Goal: Task Accomplishment & Management: Manage account settings

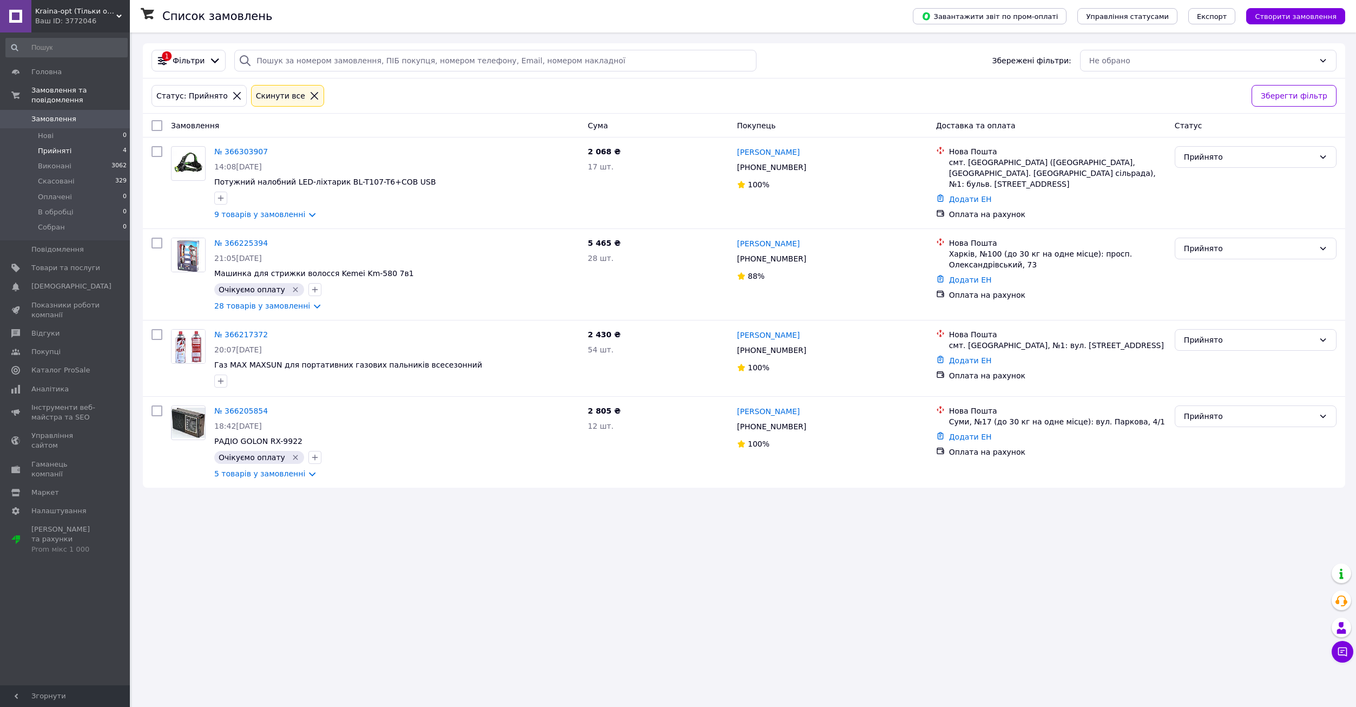
click at [73, 143] on li "Прийняті 4" at bounding box center [66, 150] width 133 height 15
click at [246, 336] on link "№ 366217372" at bounding box center [241, 334] width 54 height 9
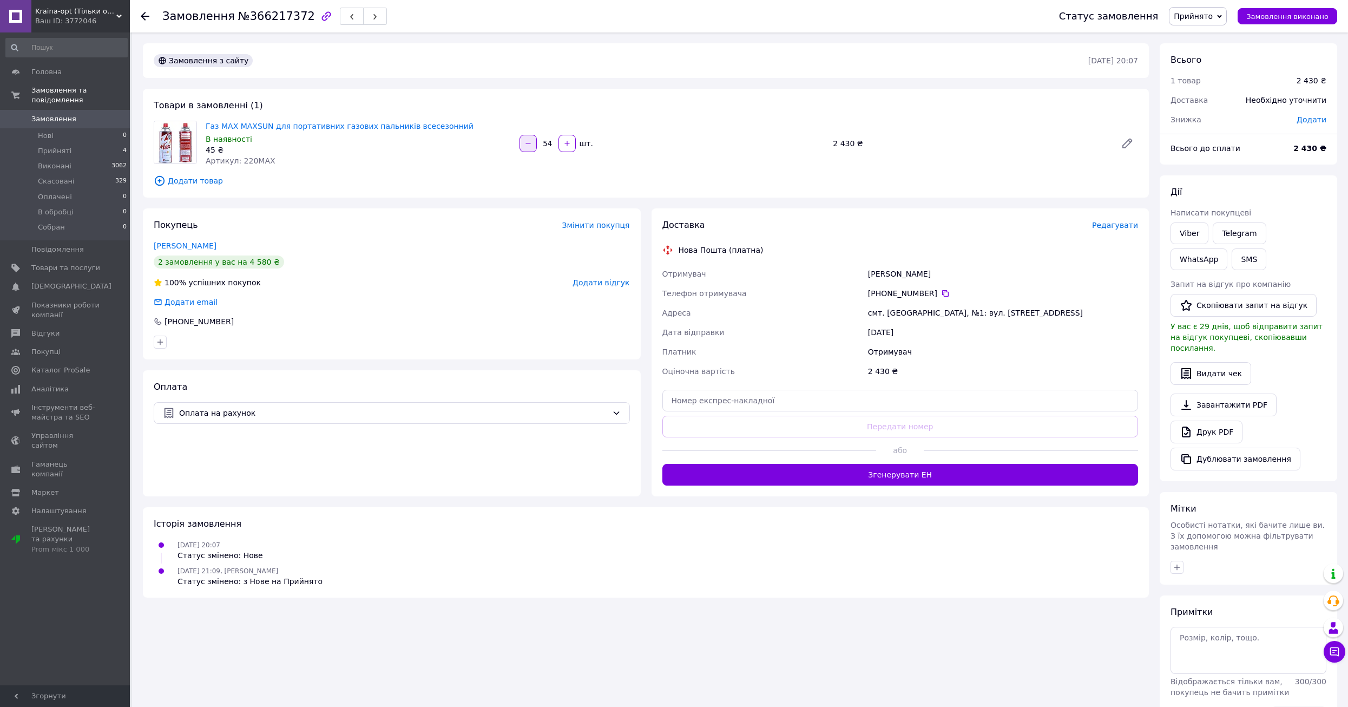
drag, startPoint x: 553, startPoint y: 140, endPoint x: 532, endPoint y: 140, distance: 20.6
click at [532, 140] on div "54   шт." at bounding box center [672, 143] width 307 height 17
type input "112"
click at [309, 157] on div "Артикул: 220MAX" at bounding box center [358, 160] width 305 height 11
click at [1188, 236] on link "Viber" at bounding box center [1190, 233] width 38 height 22
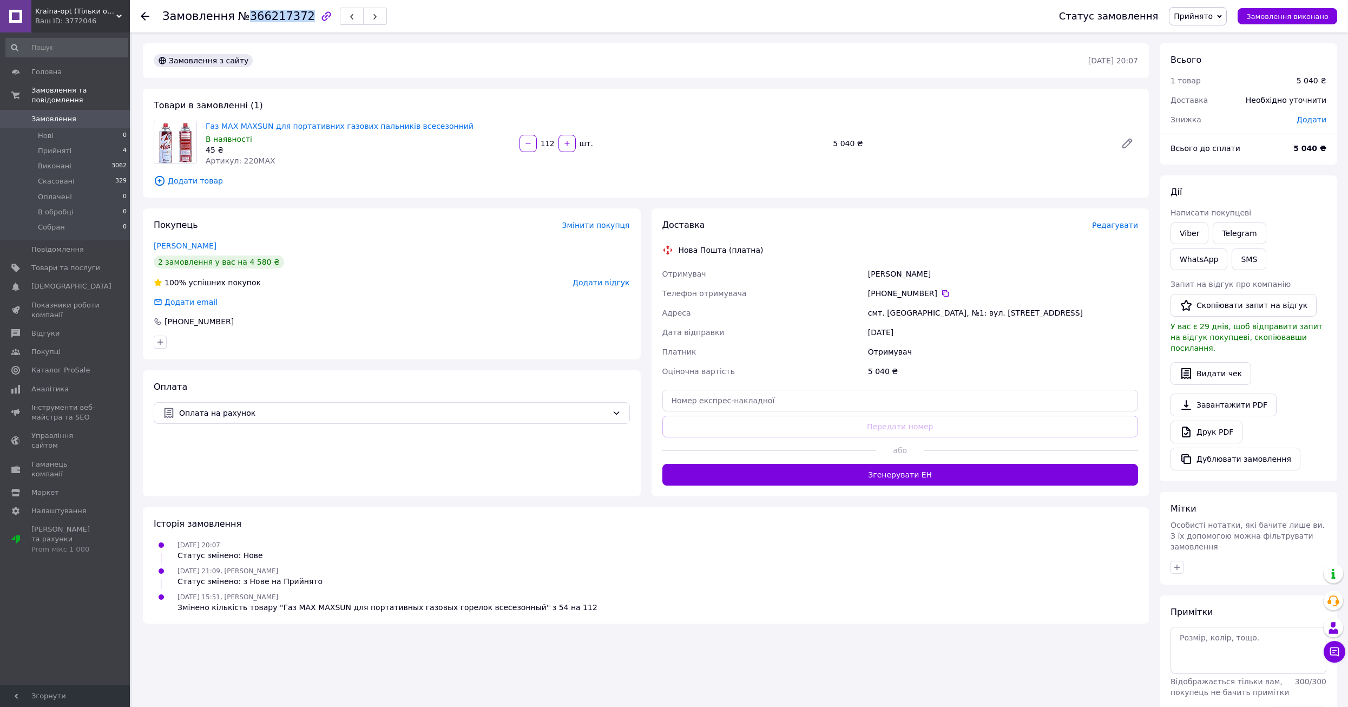
copy span "366217372"
drag, startPoint x: 297, startPoint y: 19, endPoint x: 240, endPoint y: 20, distance: 56.3
click at [240, 20] on span "№366217372" at bounding box center [276, 16] width 77 height 13
click at [347, 81] on div "Замовлення з сайту [DATE] 20:07 Товари в замовленні (1) Газ MAX MAXSUN для порт…" at bounding box center [645, 391] width 1017 height 696
click at [107, 143] on li "Прийняті 4" at bounding box center [66, 150] width 133 height 15
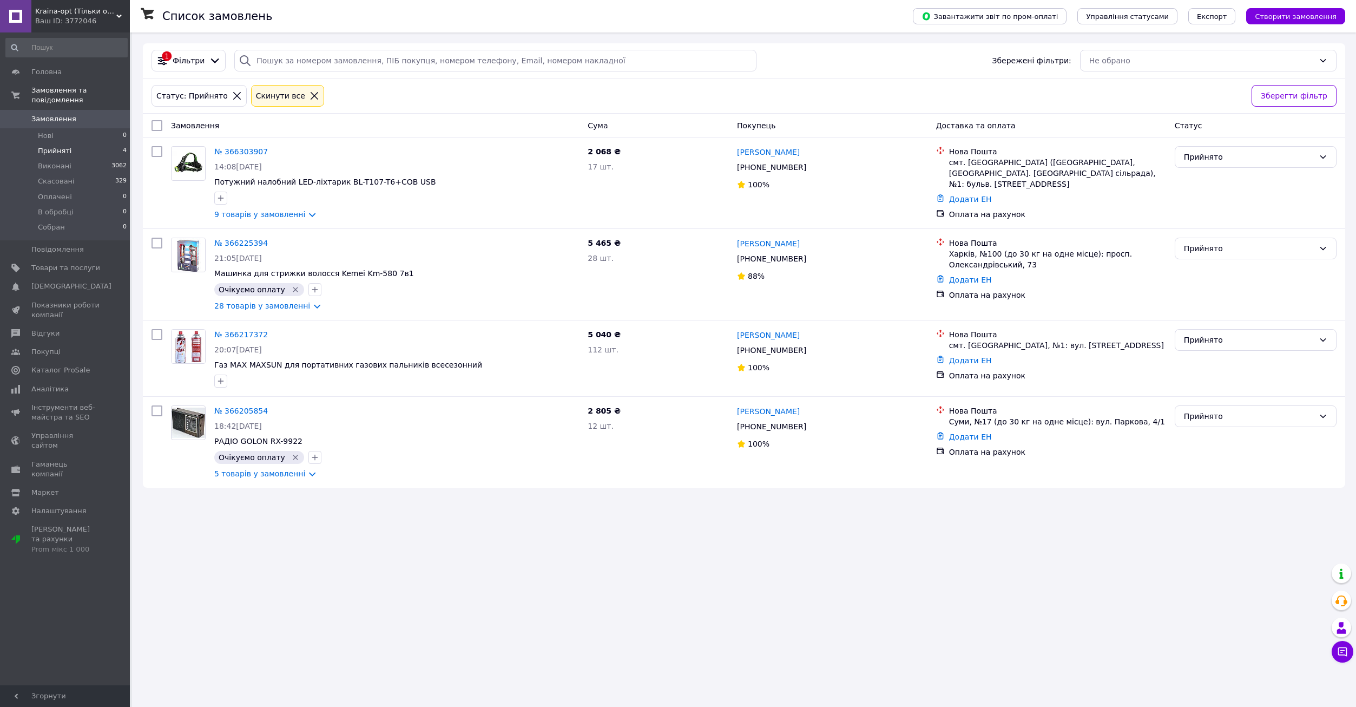
click at [95, 143] on li "Прийняті 4" at bounding box center [66, 150] width 133 height 15
click at [218, 377] on icon "button" at bounding box center [221, 381] width 9 height 9
click at [224, 546] on input "Очікуємо оплату" at bounding box center [223, 549] width 7 height 7
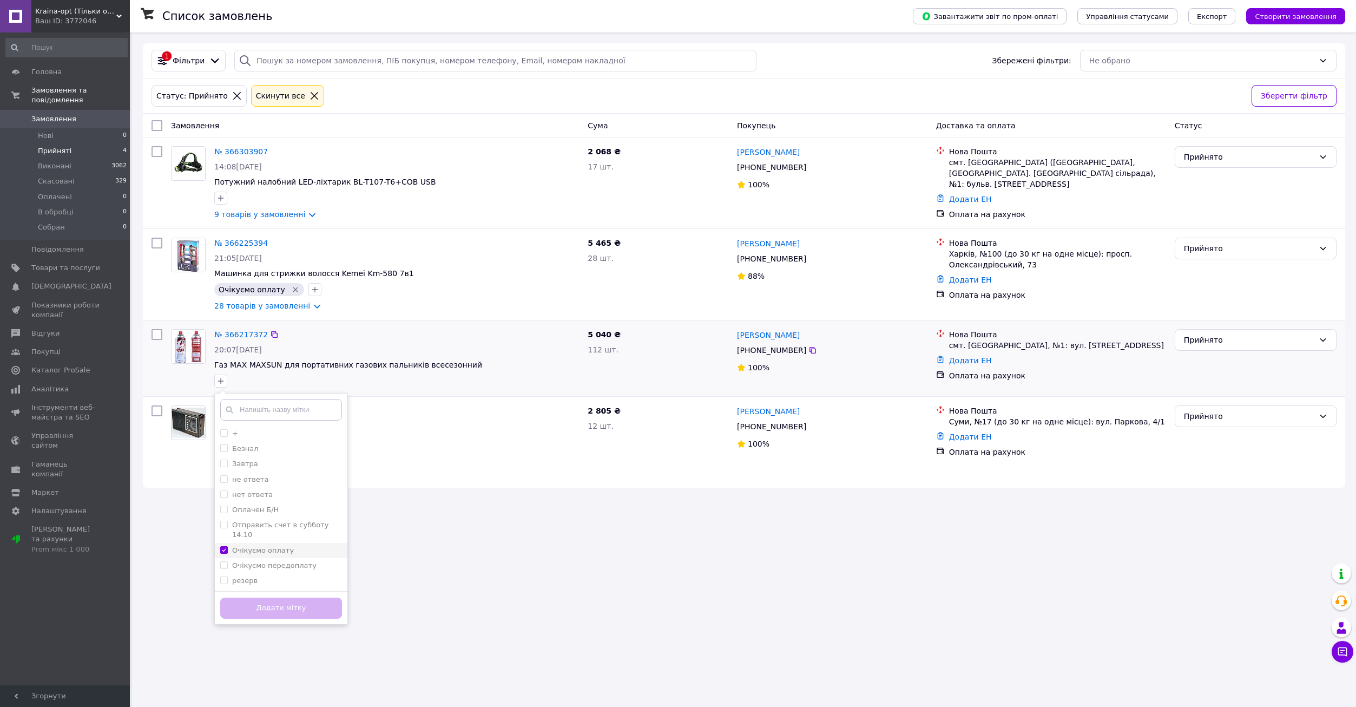
checkbox input "true"
click at [287, 608] on button "Додати мітку" at bounding box center [281, 608] width 122 height 21
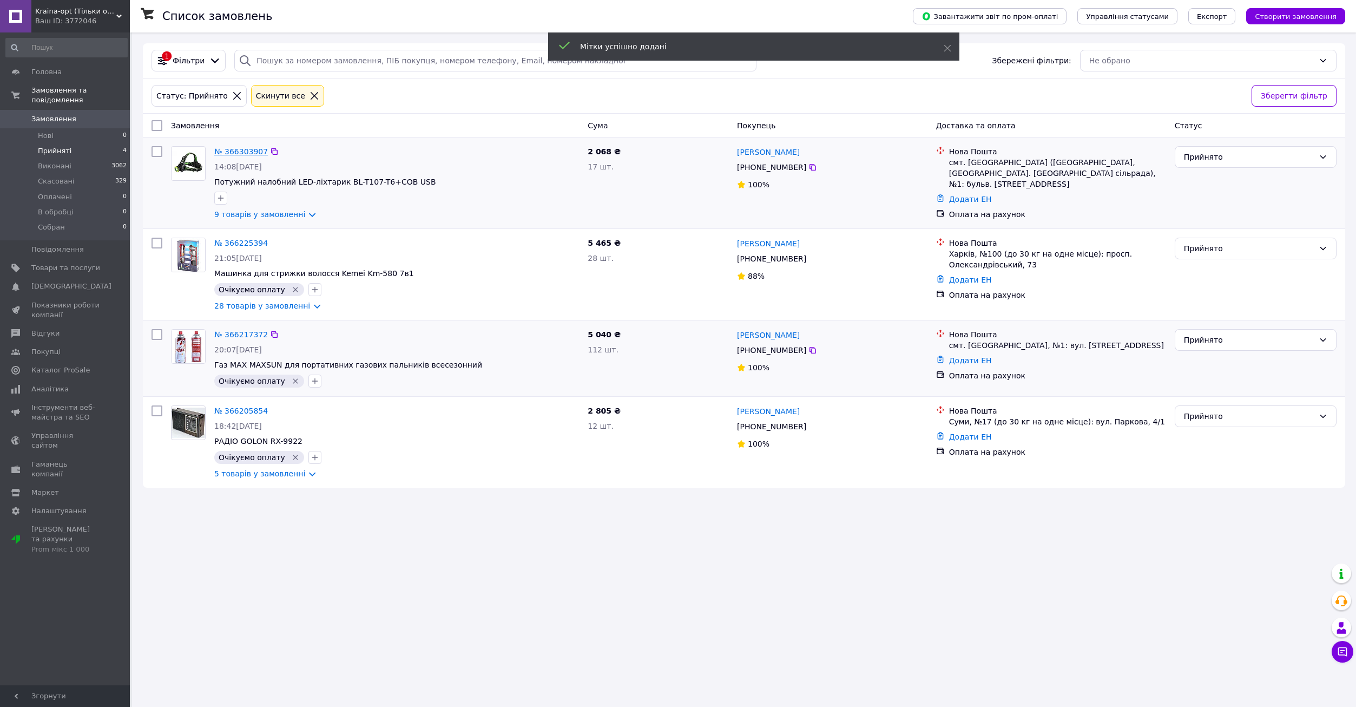
click at [251, 147] on link "№ 366303907" at bounding box center [241, 151] width 54 height 9
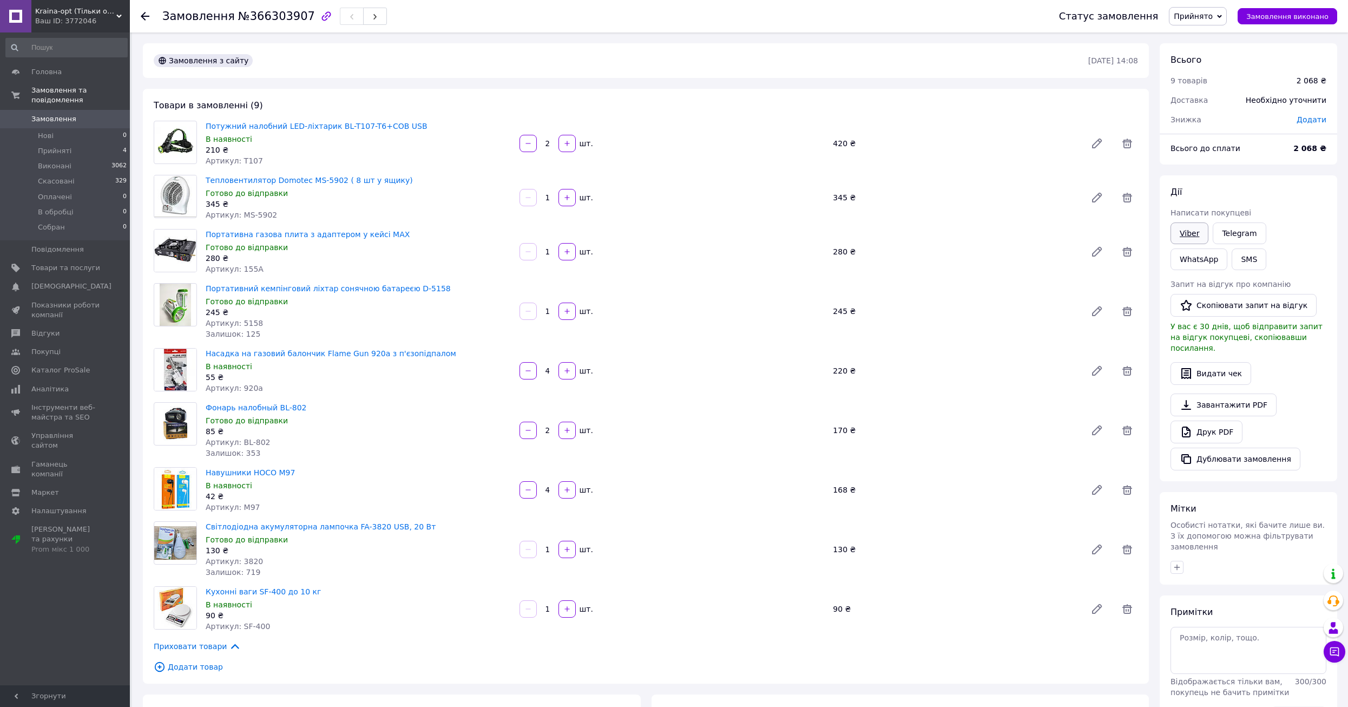
click at [1193, 236] on link "Viber" at bounding box center [1190, 233] width 38 height 22
click at [304, 620] on div "90 ₴" at bounding box center [358, 615] width 305 height 11
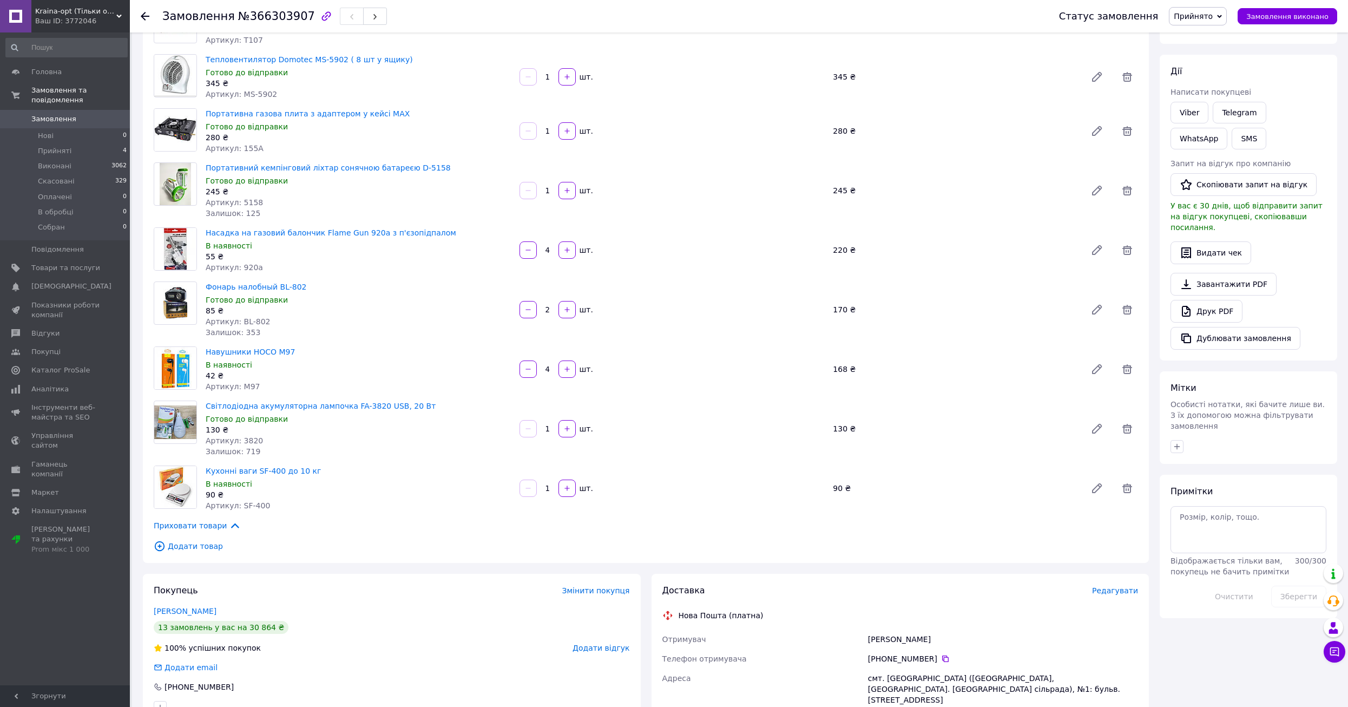
scroll to position [271, 0]
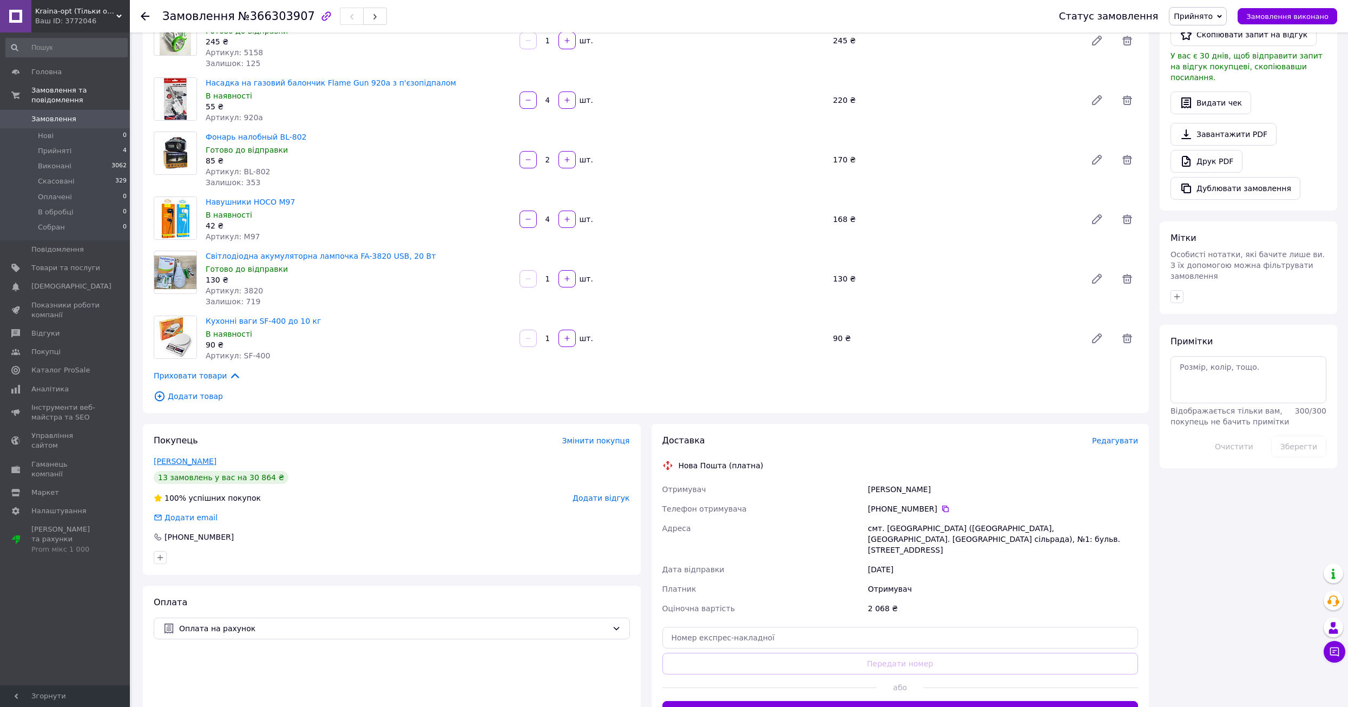
click at [196, 461] on link "[PERSON_NAME]" at bounding box center [185, 461] width 63 height 9
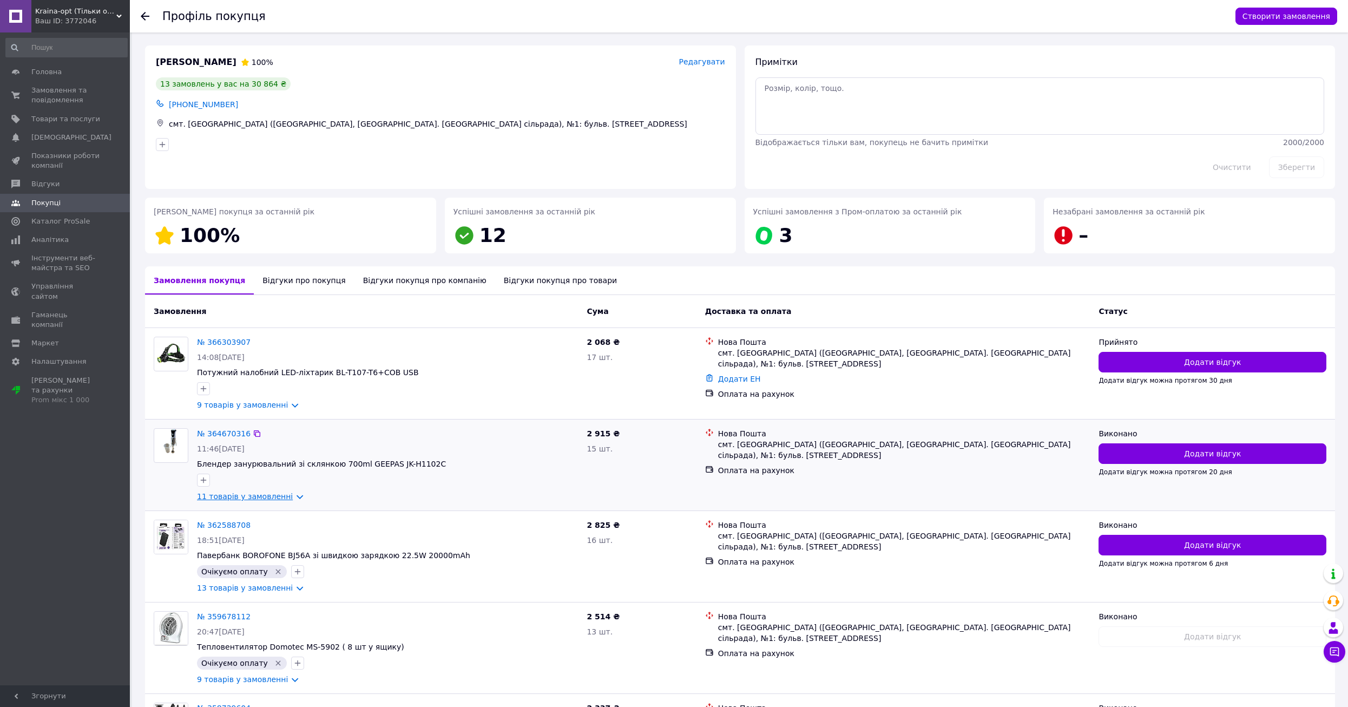
click at [257, 500] on link "11 товарів у замовленні" at bounding box center [245, 496] width 96 height 9
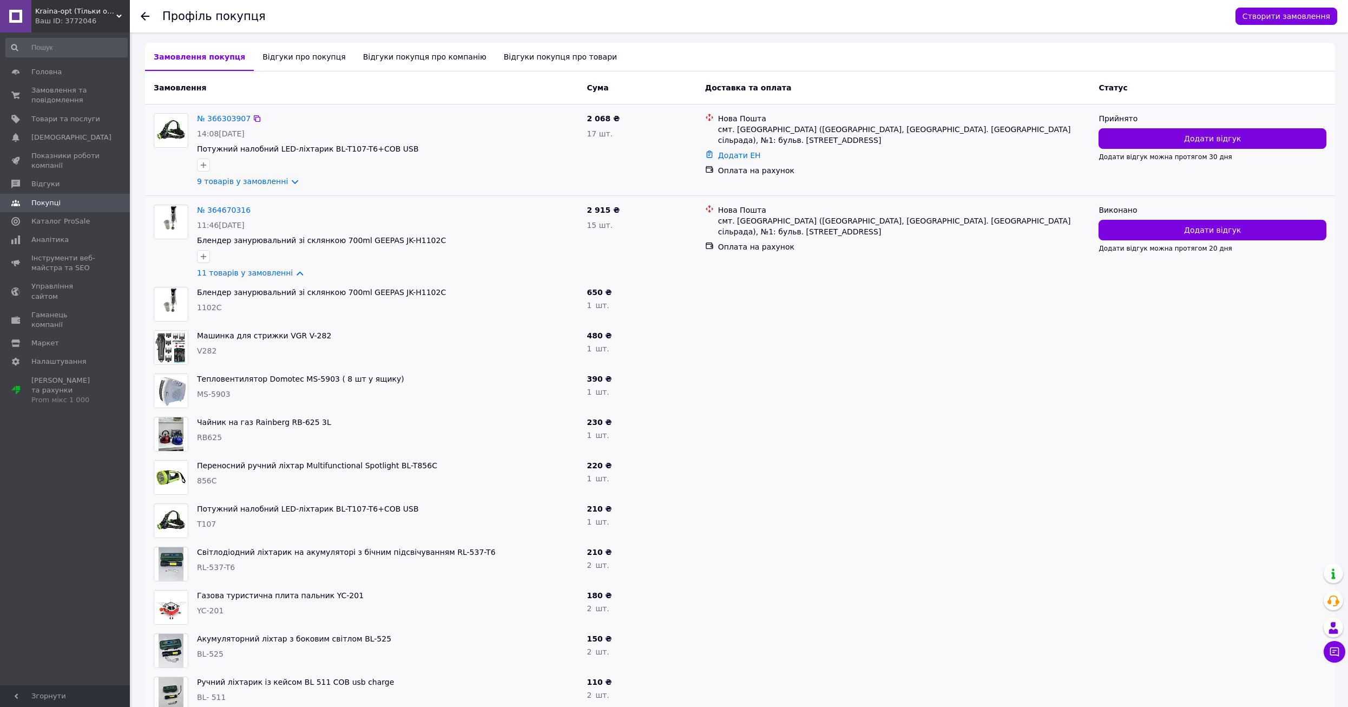
scroll to position [54, 0]
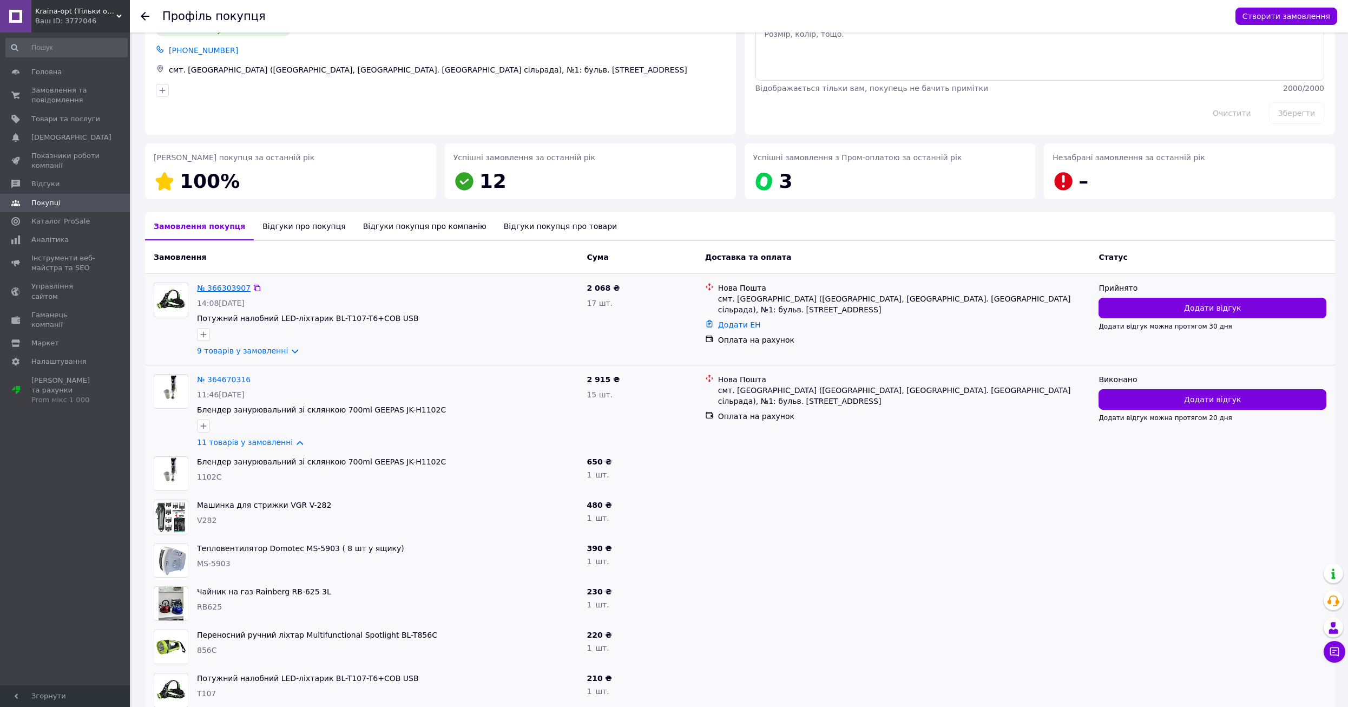
click at [216, 285] on link "№ 366303907" at bounding box center [224, 288] width 54 height 9
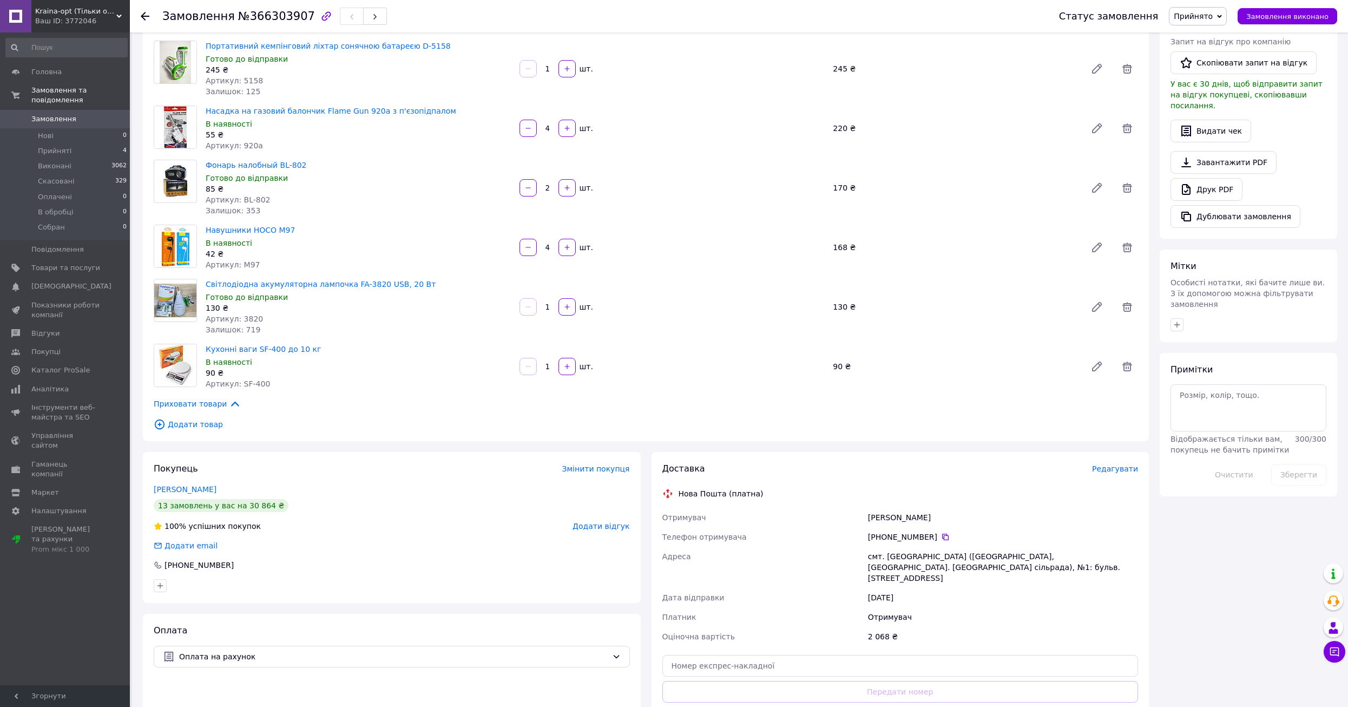
scroll to position [325, 0]
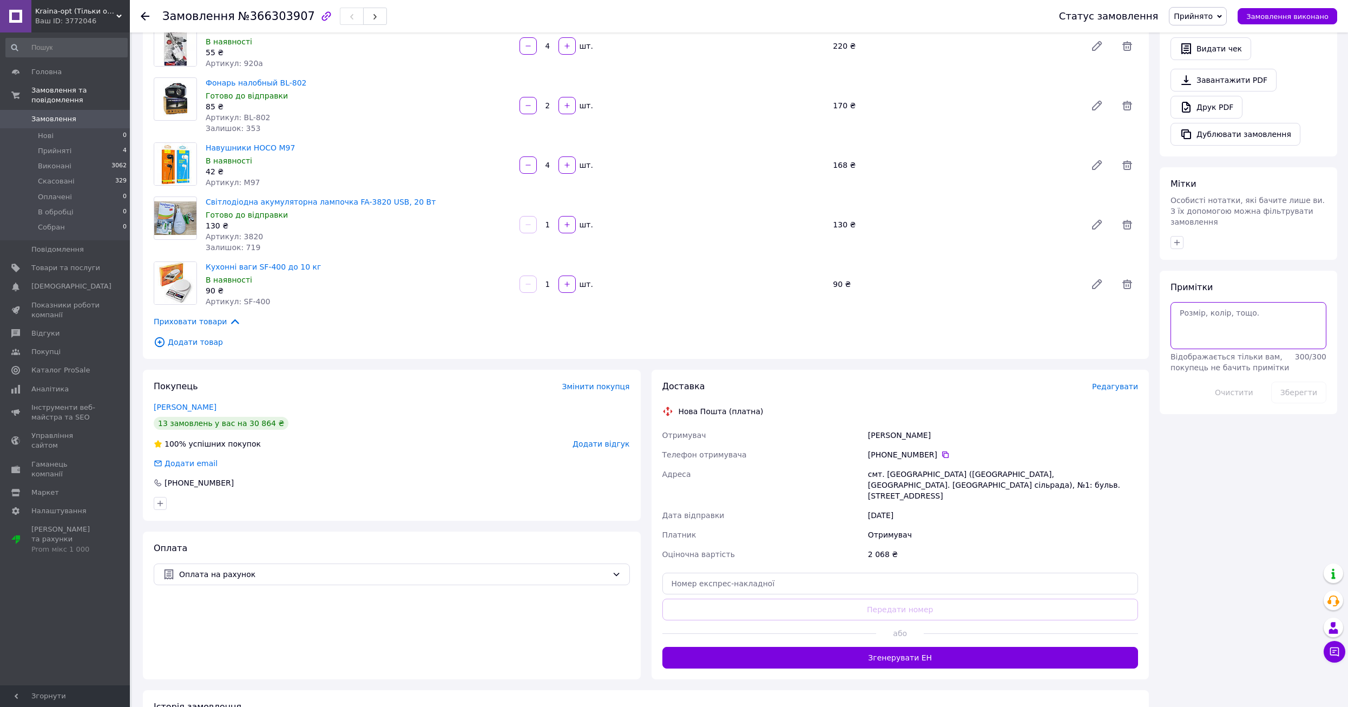
click at [1231, 302] on textarea at bounding box center [1249, 325] width 156 height 47
click at [1182, 302] on textarea "856С Фонарик" at bounding box center [1249, 325] width 156 height 47
click at [1179, 302] on textarea "856С Фонарик" at bounding box center [1249, 325] width 156 height 47
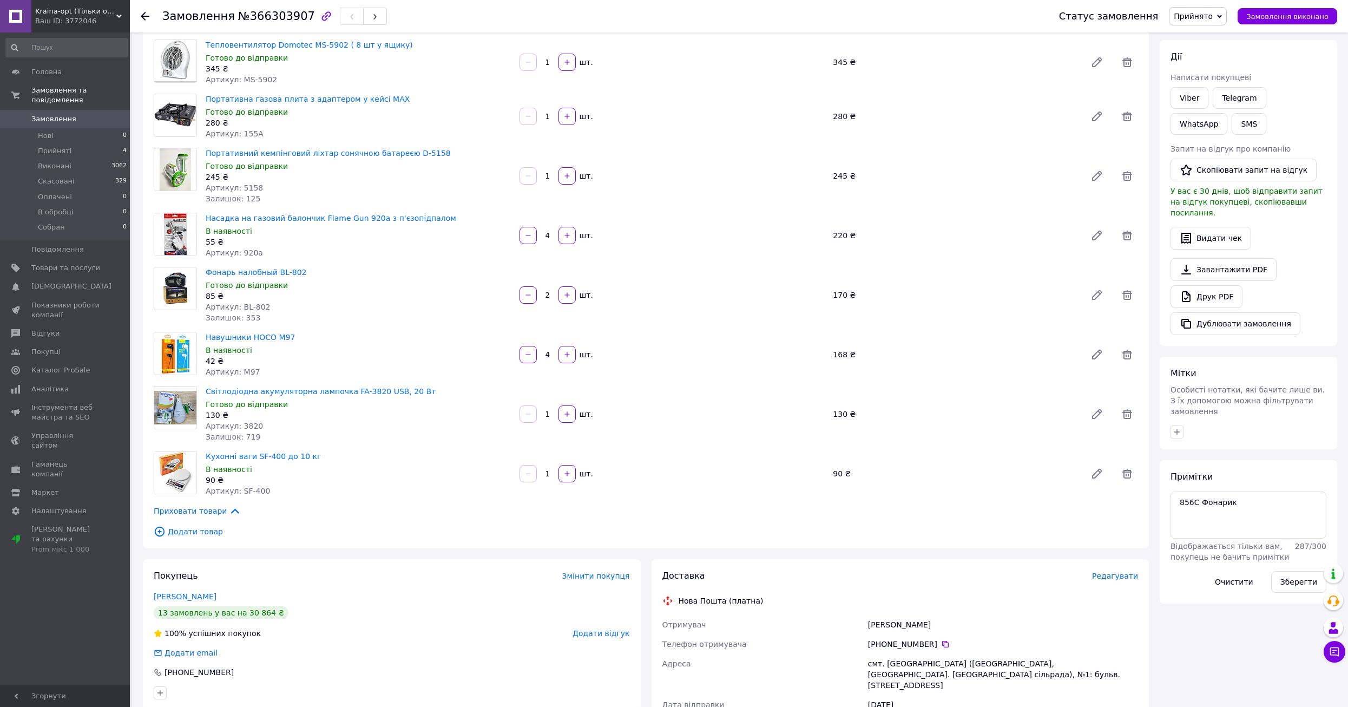
scroll to position [0, 0]
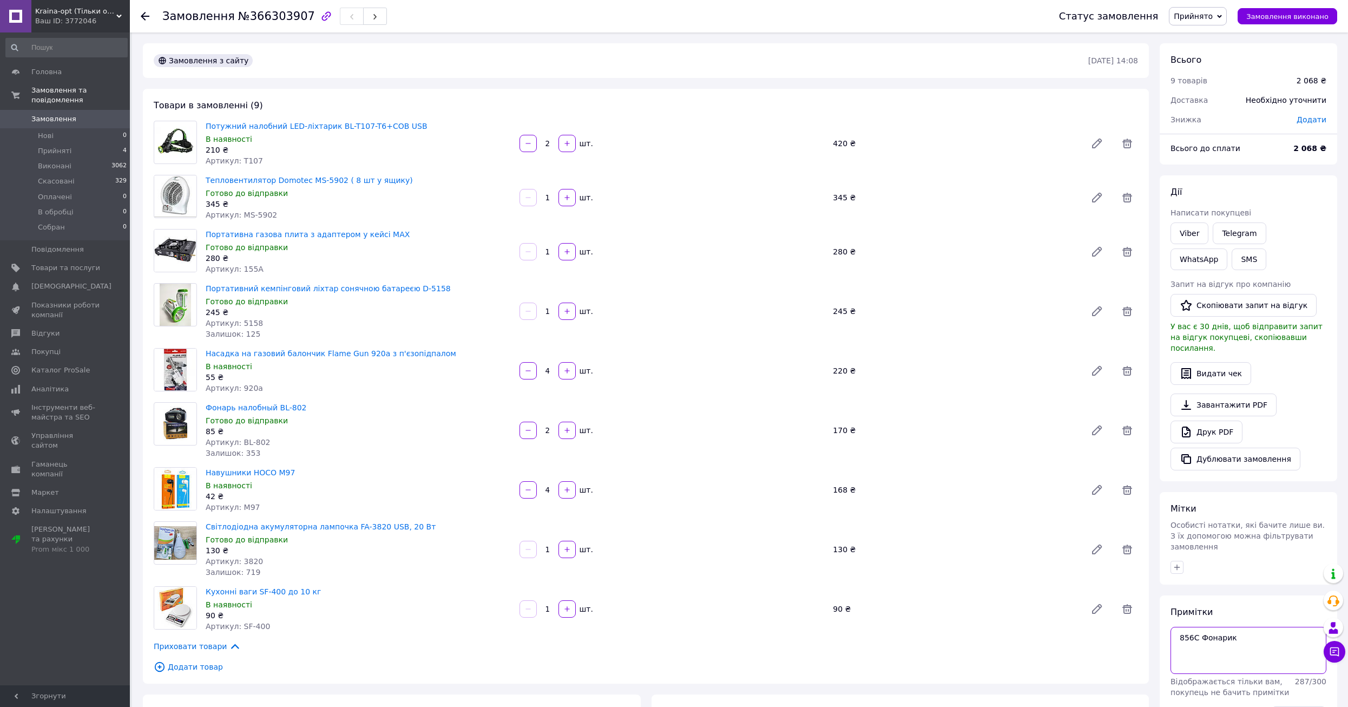
click at [1248, 627] on textarea "856С Фонарик" at bounding box center [1249, 650] width 156 height 47
type textarea "856С Фонарик долг"
click at [1292, 706] on button "Зберегти" at bounding box center [1299, 717] width 55 height 22
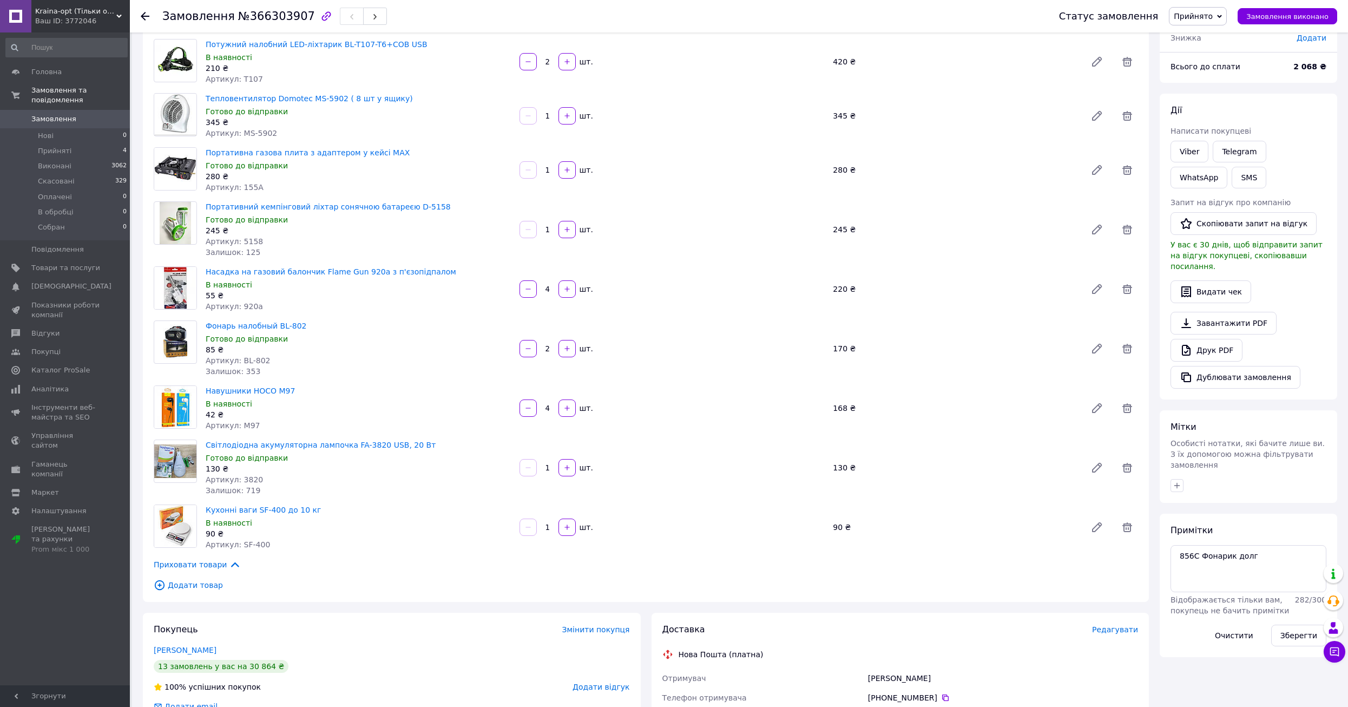
scroll to position [54, 0]
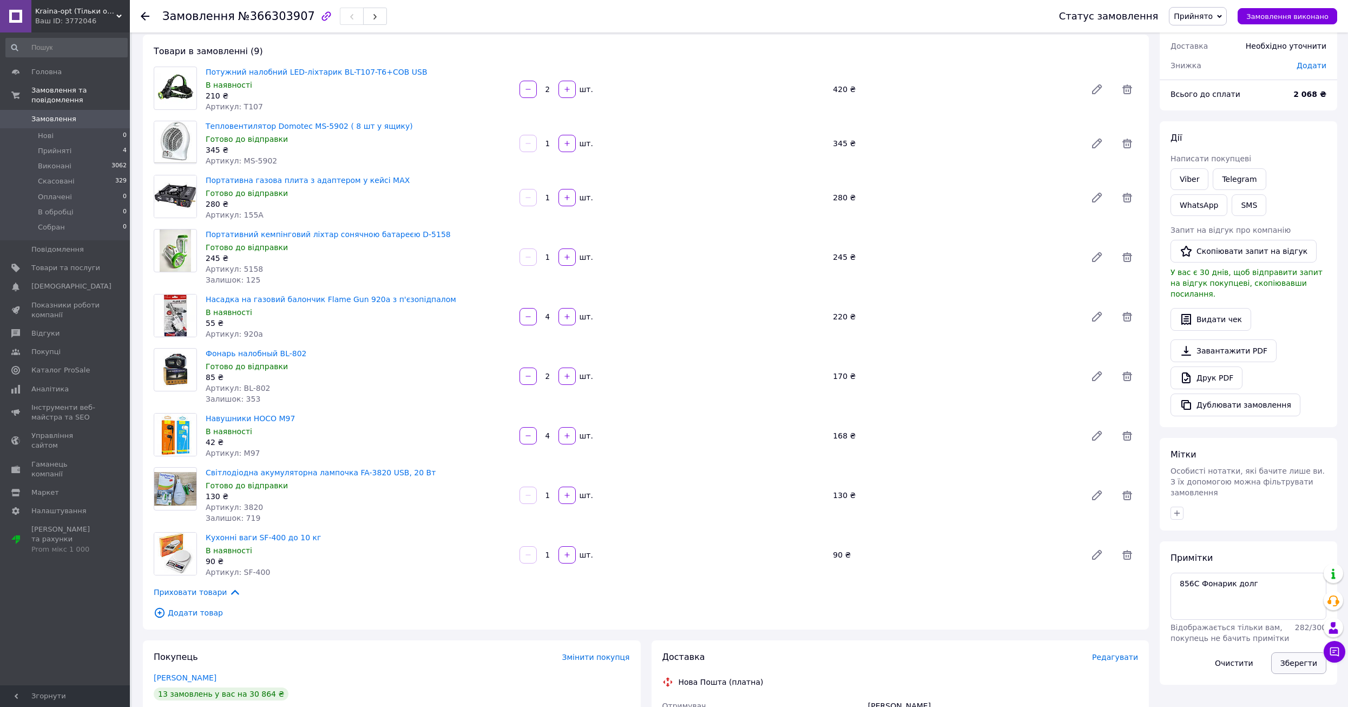
click at [1301, 652] on button "Зберегти" at bounding box center [1299, 663] width 55 height 22
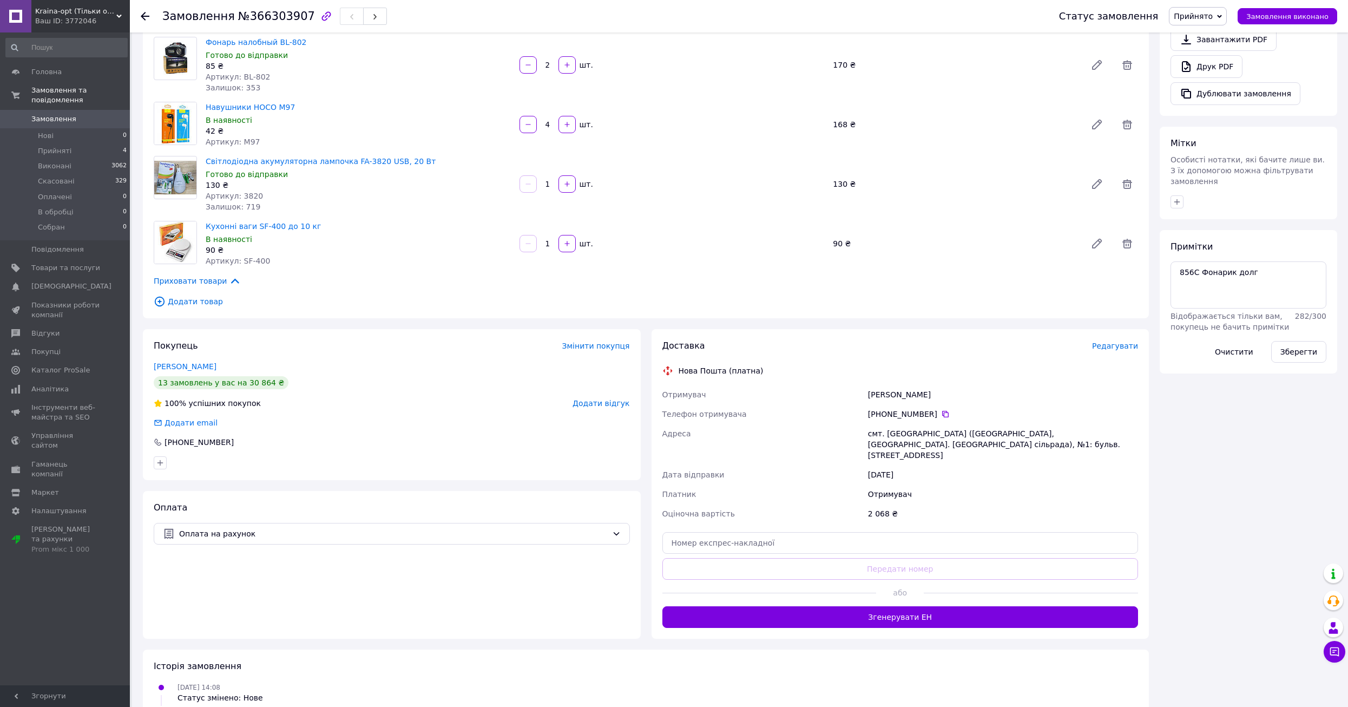
scroll to position [379, 0]
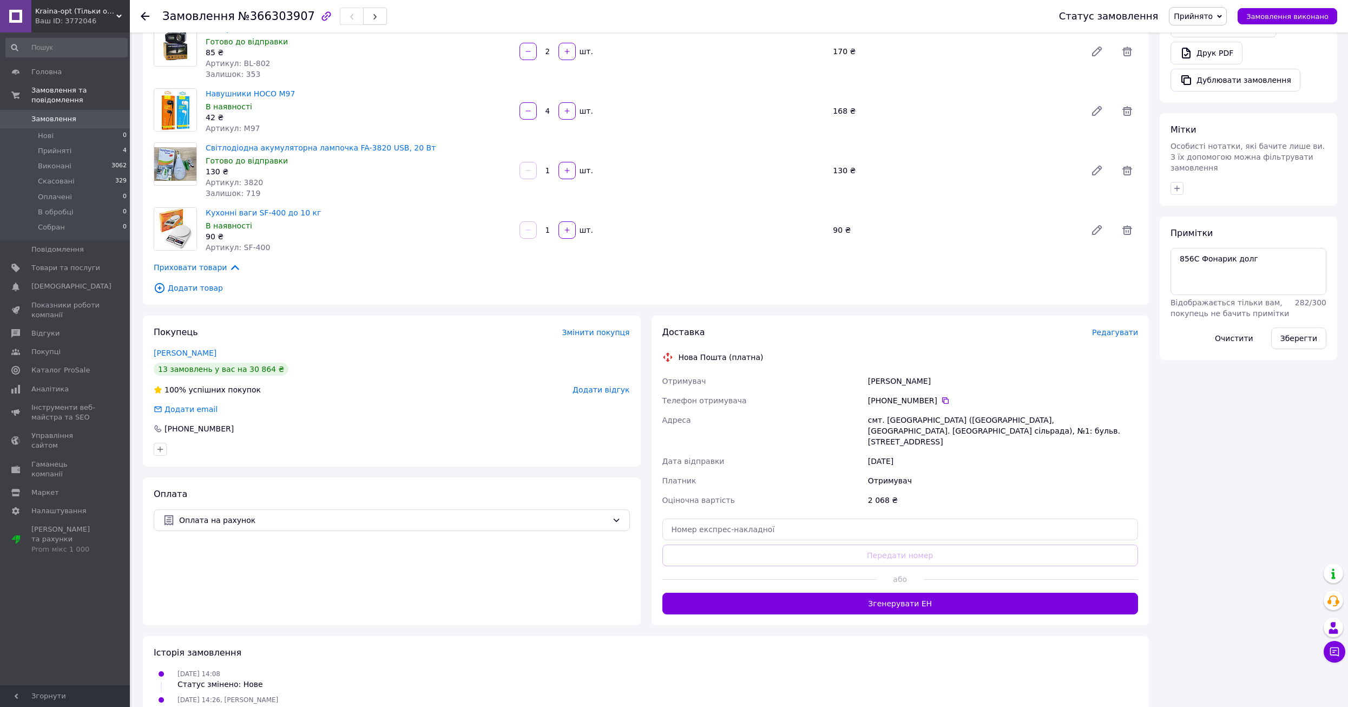
click at [301, 299] on div "Товари в замовленні (9) Потужний налобний LED-ліхтарик BL-T107-T6+COB USB В ная…" at bounding box center [646, 7] width 1006 height 595
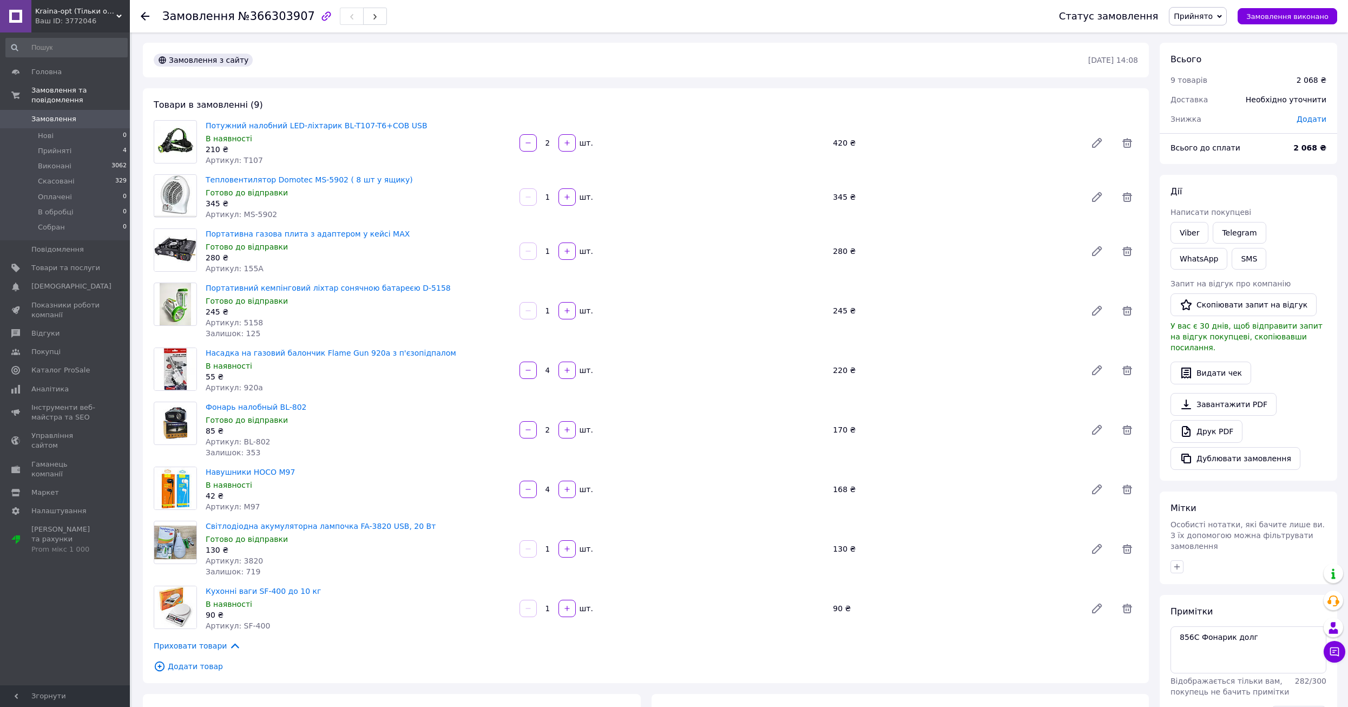
scroll to position [0, 0]
click at [1191, 240] on link "Viber" at bounding box center [1190, 233] width 38 height 22
drag, startPoint x: 296, startPoint y: 17, endPoint x: 244, endPoint y: 18, distance: 52.5
click at [244, 18] on span "№366303907" at bounding box center [276, 16] width 77 height 13
copy span "366303907"
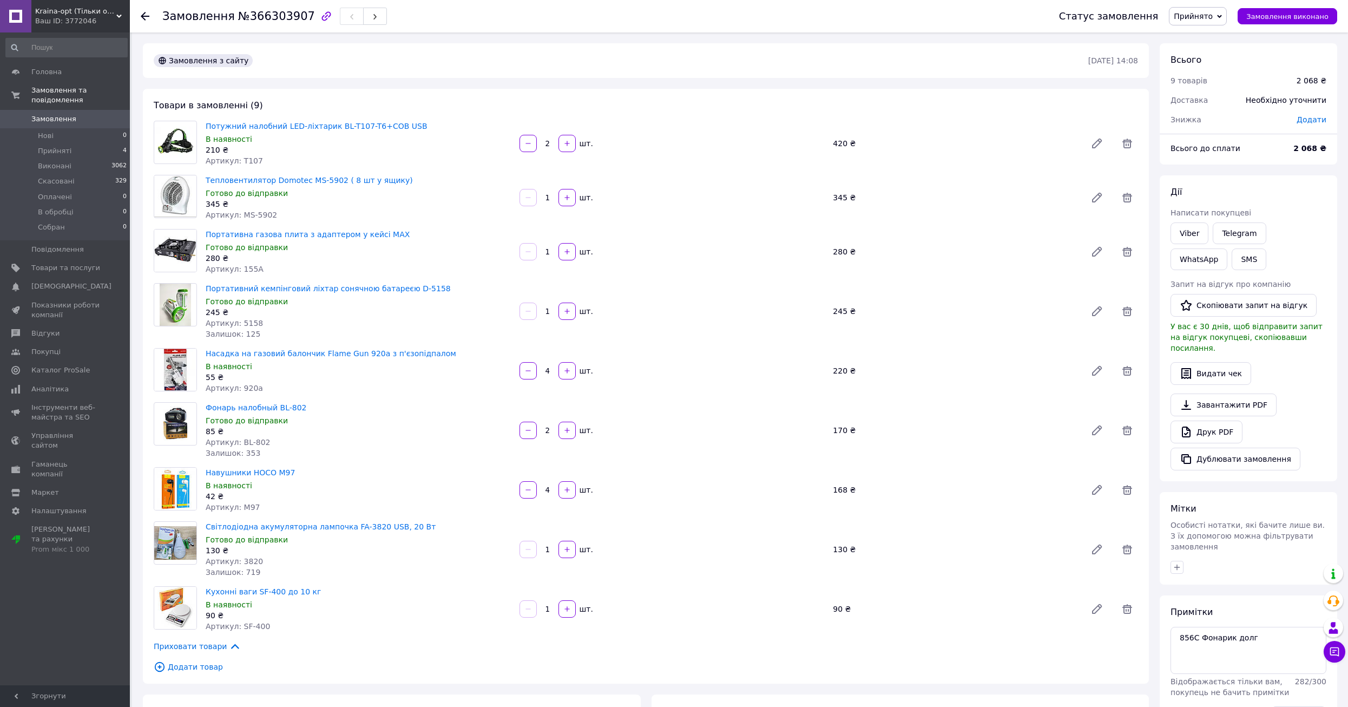
click at [273, 82] on div "Замовлення з сайту [DATE] 14:08 Товари в замовленні (9) Потужний налобний LED-л…" at bounding box center [645, 587] width 1017 height 1088
click at [94, 145] on li "Прийняті 4" at bounding box center [66, 150] width 133 height 15
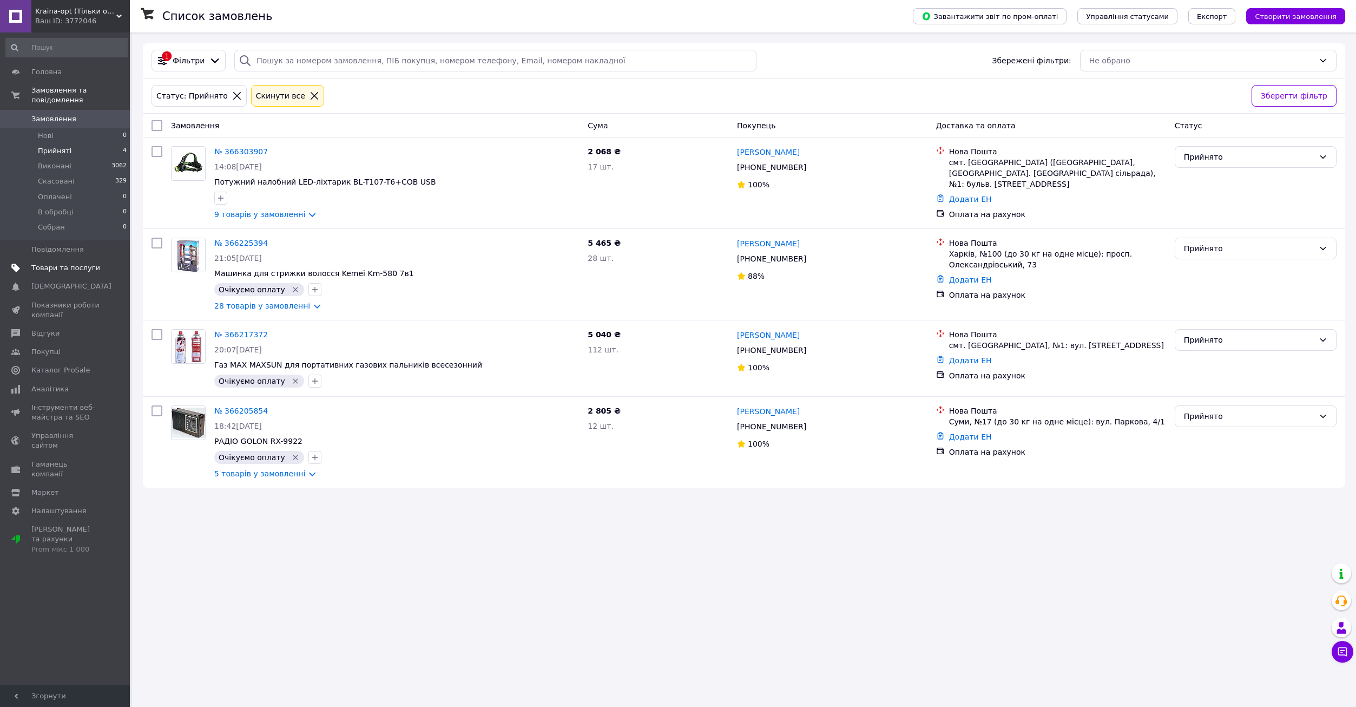
click at [80, 263] on span "Товари та послуги" at bounding box center [65, 268] width 69 height 10
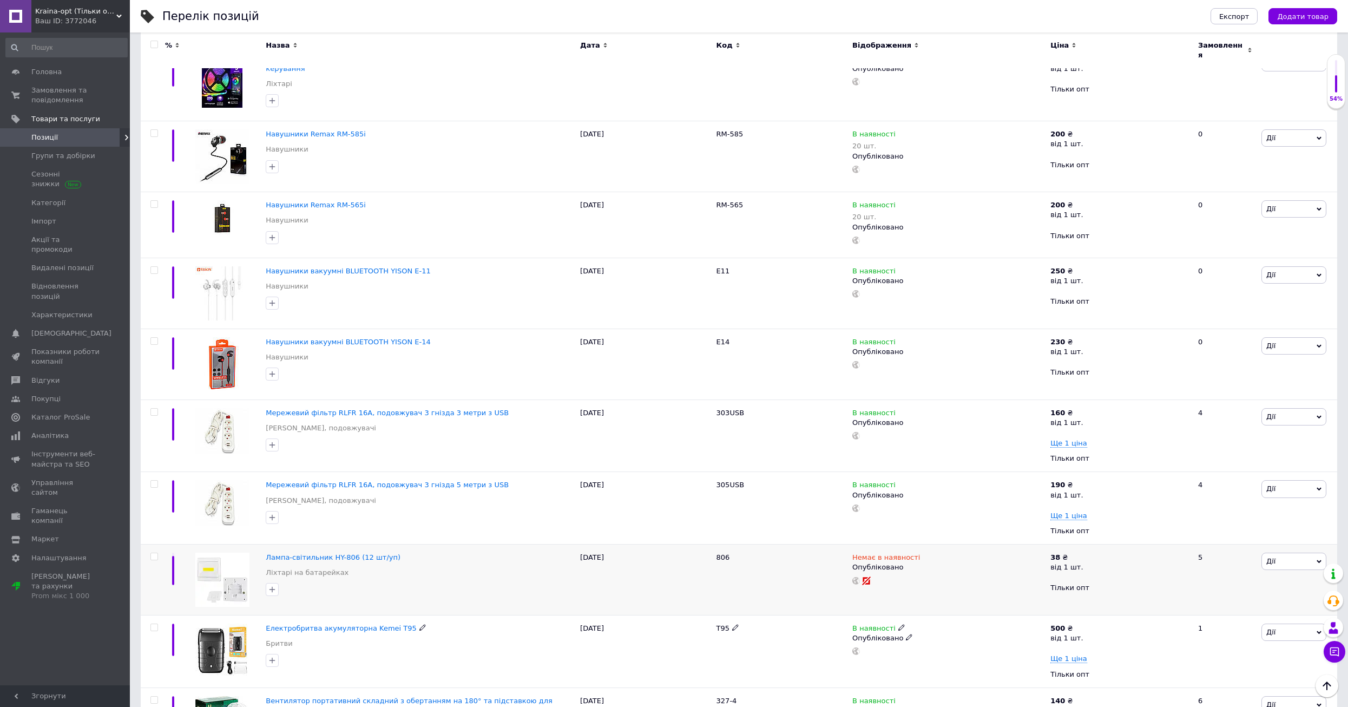
scroll to position [812, 0]
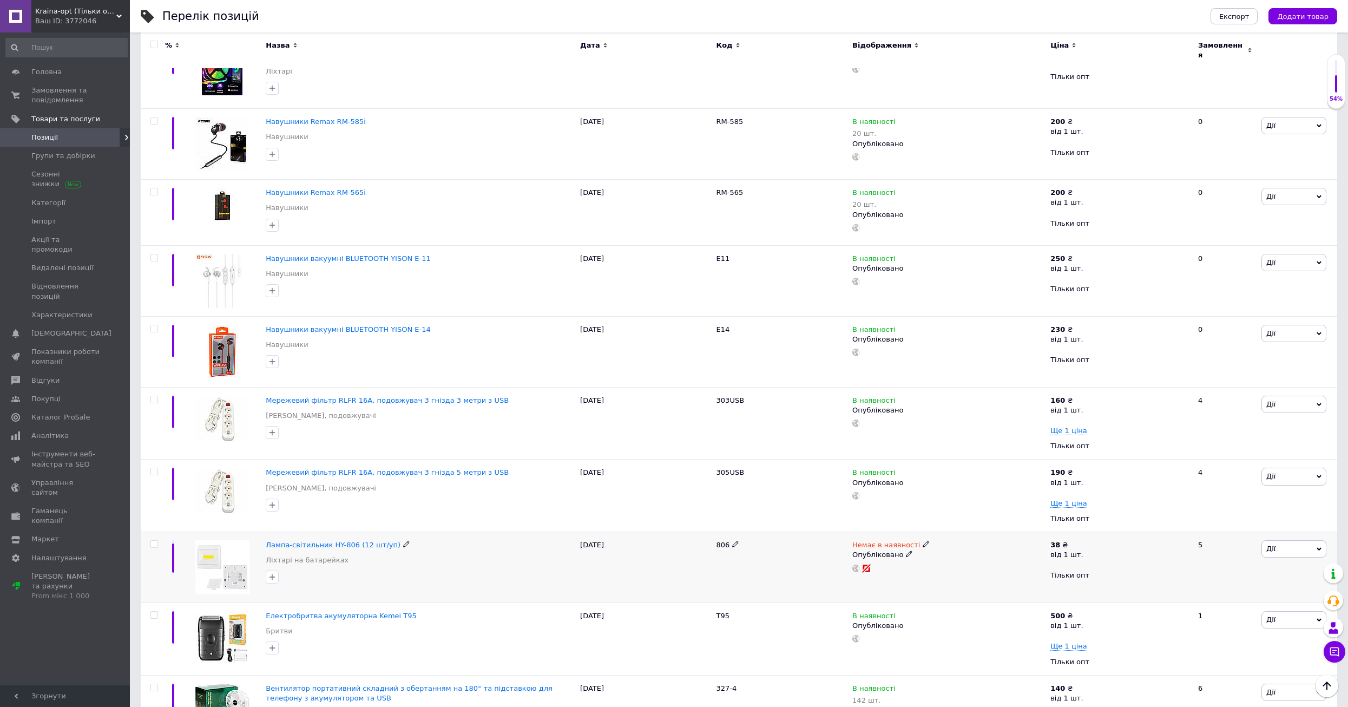
click at [906, 550] on icon at bounding box center [909, 553] width 6 height 6
click at [918, 565] on ul "Прихований Чернетка" at bounding box center [947, 583] width 198 height 37
click at [908, 550] on div "Опубліковано" at bounding box center [949, 555] width 193 height 10
click at [899, 568] on li "Прихований" at bounding box center [946, 575] width 196 height 15
click at [825, 556] on div "806" at bounding box center [782, 567] width 136 height 71
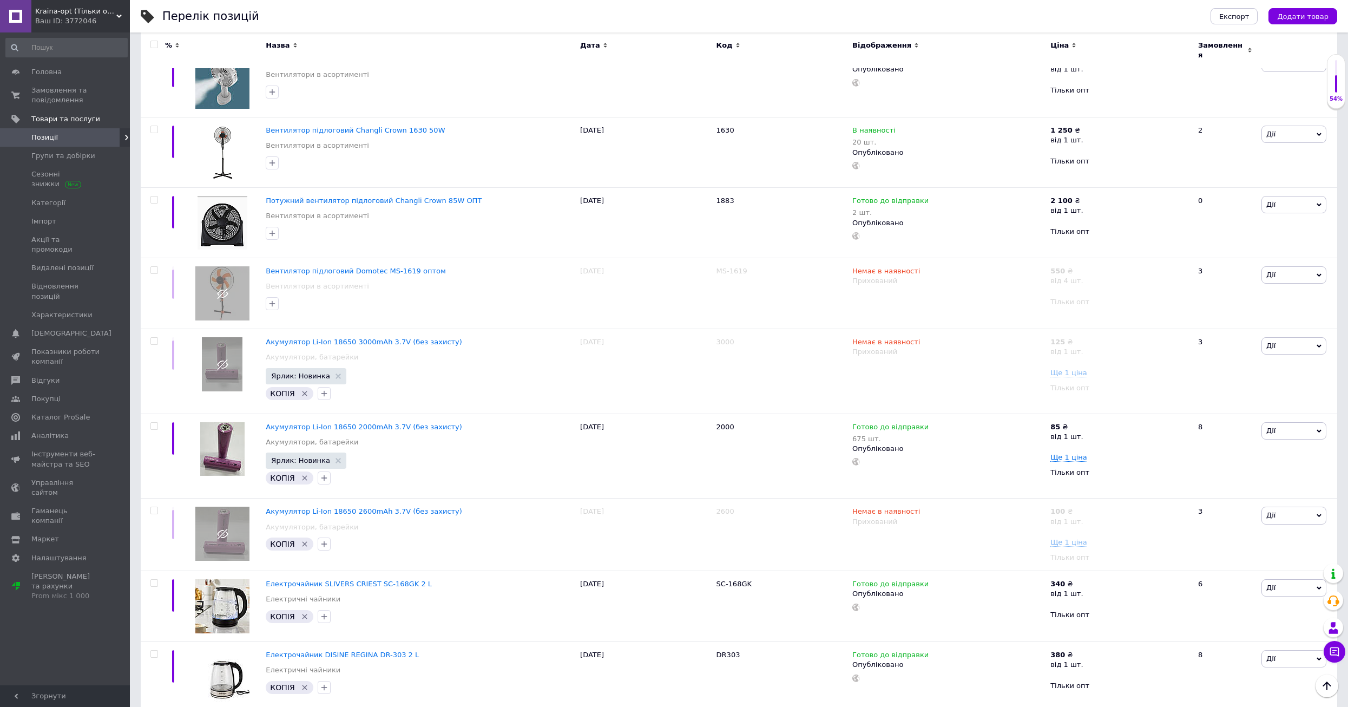
scroll to position [2869, 0]
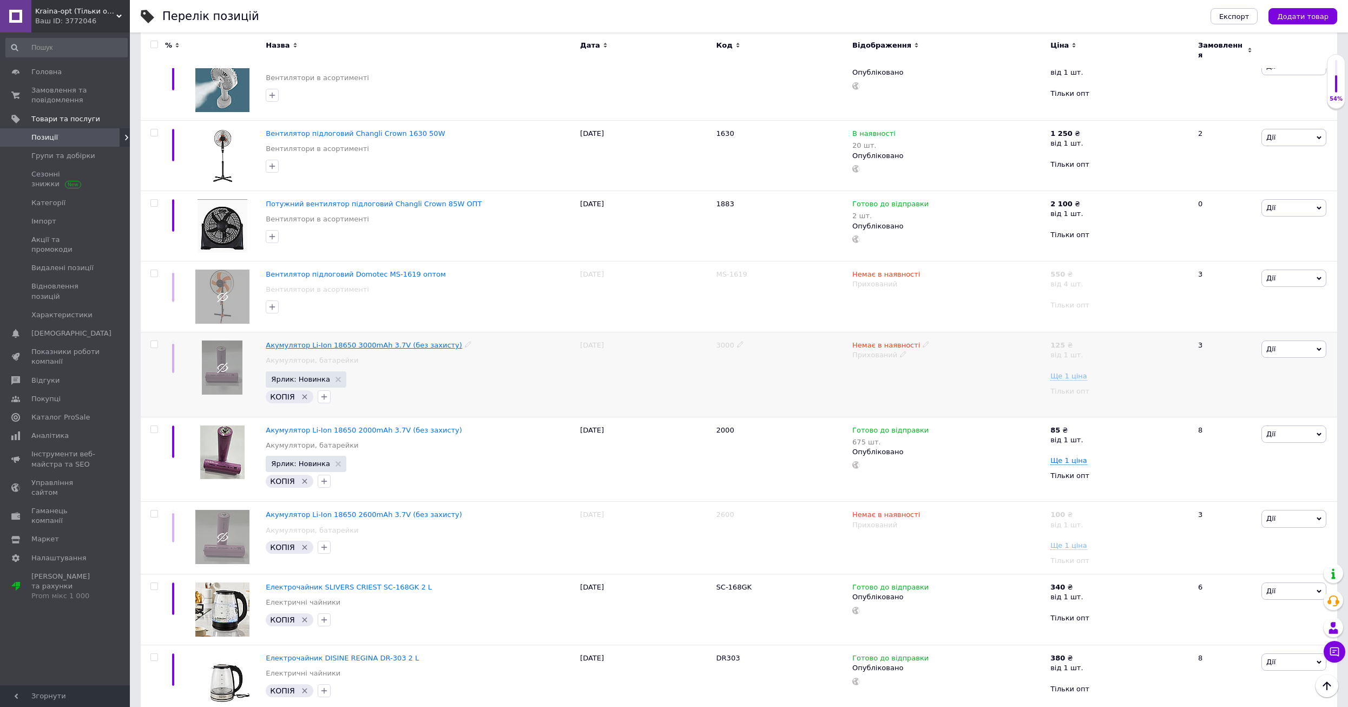
click at [292, 341] on span "Акумулятор Li-Ion 18650 3000mAh 3.7V (без захисту)" at bounding box center [364, 345] width 196 height 8
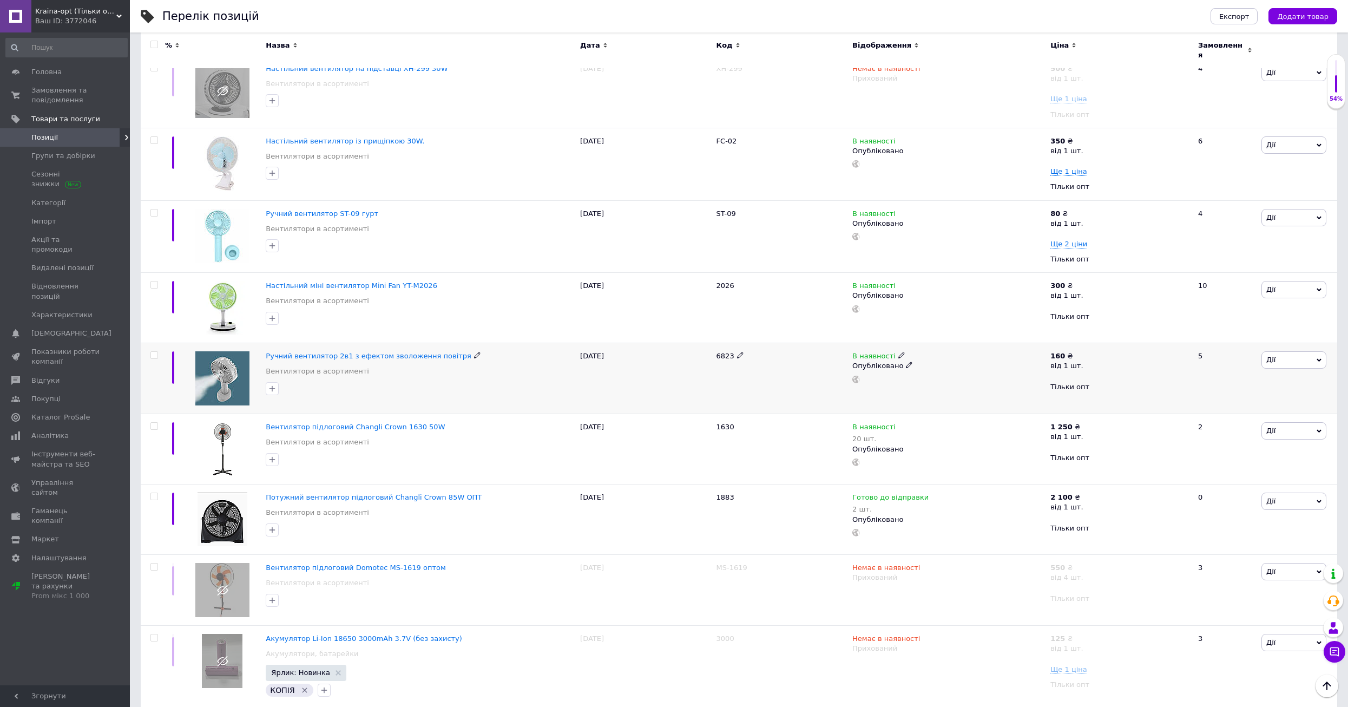
scroll to position [2815, 0]
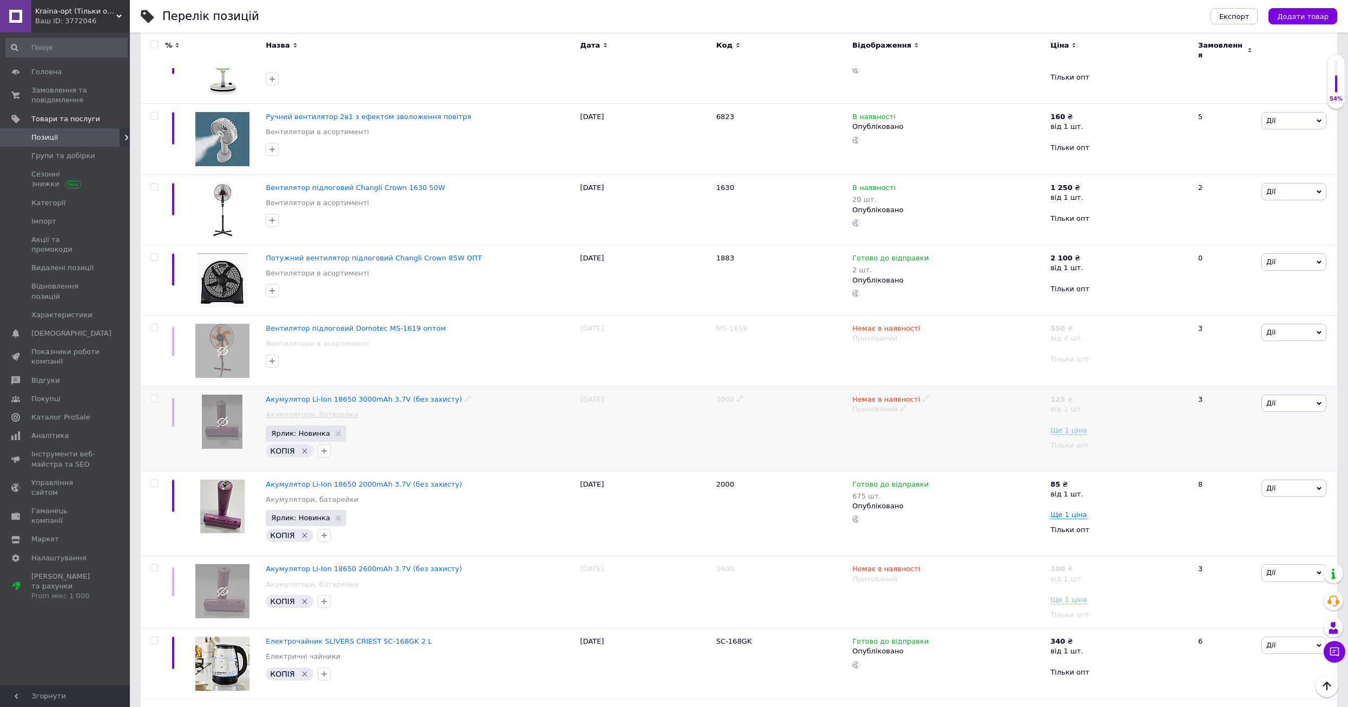
click at [304, 410] on link "Акумулятори, батарейки" at bounding box center [312, 415] width 93 height 10
